Goal: Task Accomplishment & Management: Use online tool/utility

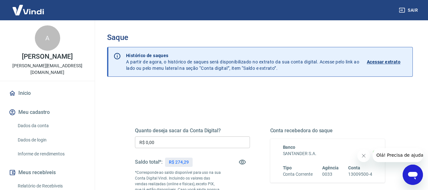
click at [394, 63] on p "Acessar extrato" at bounding box center [383, 62] width 34 height 6
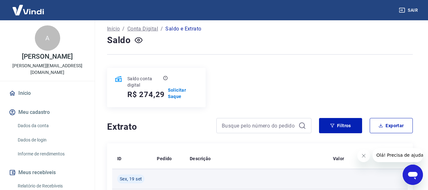
scroll to position [95, 0]
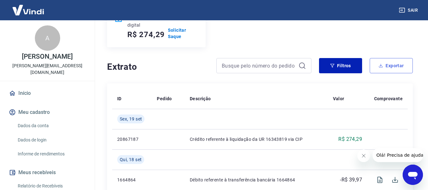
click at [396, 69] on button "Exportar" at bounding box center [390, 65] width 43 height 15
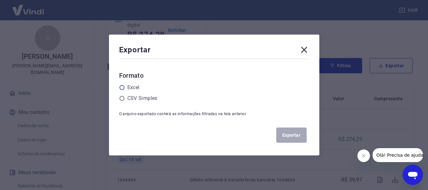
click at [140, 86] on label "Excel" at bounding box center [133, 88] width 12 height 8
click at [0, 0] on input "radio" at bounding box center [0, 0] width 0 height 0
click at [298, 139] on button "Exportar" at bounding box center [291, 134] width 30 height 15
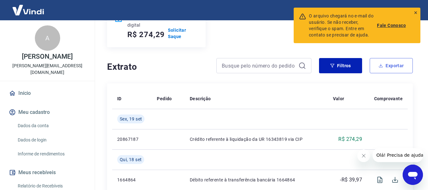
click at [382, 68] on button "Exportar" at bounding box center [390, 65] width 43 height 15
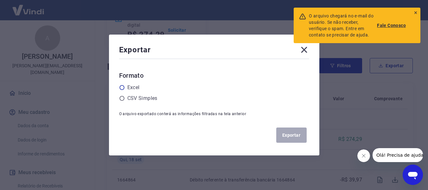
click at [125, 86] on icon at bounding box center [122, 87] width 6 height 6
click at [0, 0] on input "radio" at bounding box center [0, 0] width 0 height 0
click at [297, 133] on button "Exportar" at bounding box center [291, 134] width 30 height 15
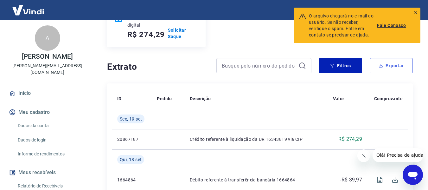
click at [373, 59] on button "Exportar" at bounding box center [390, 65] width 43 height 15
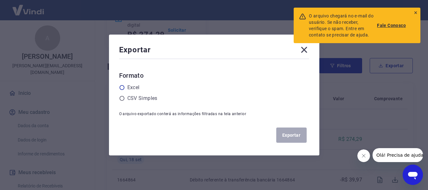
click at [123, 88] on icon at bounding box center [122, 87] width 6 height 6
click at [0, 0] on input "radio" at bounding box center [0, 0] width 0 height 0
click at [290, 132] on button "Exportar" at bounding box center [291, 134] width 30 height 15
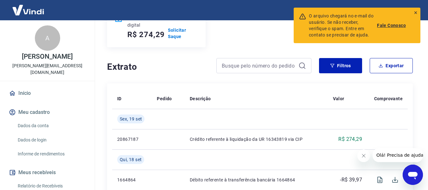
click at [379, 25] on link "Fale Conosco" at bounding box center [391, 25] width 29 height 6
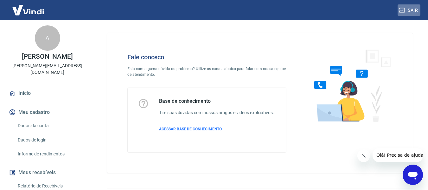
click at [411, 9] on button "Sair" at bounding box center [408, 10] width 23 height 12
